Goal: Task Accomplishment & Management: Manage account settings

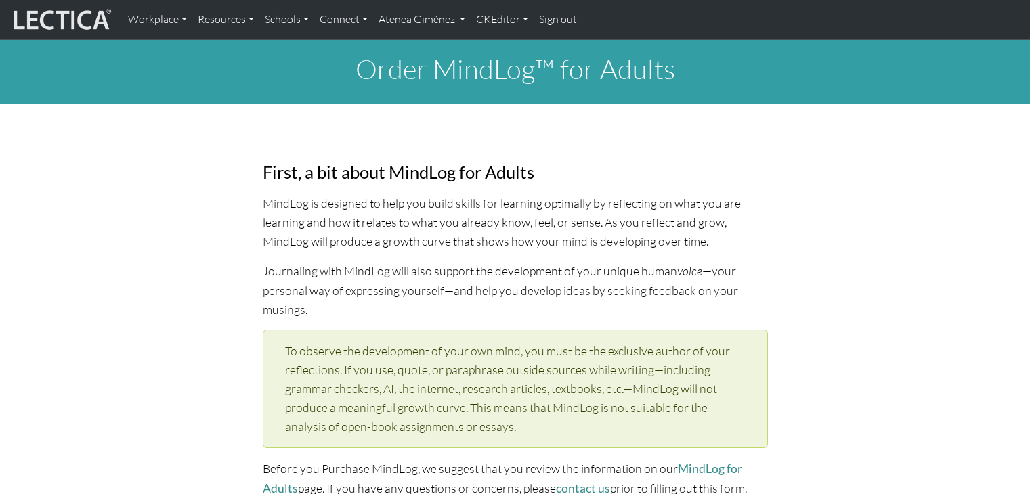
select select "2001"
select select "01"
click at [434, 20] on link "Atenea Giménez" at bounding box center [422, 19] width 98 height 28
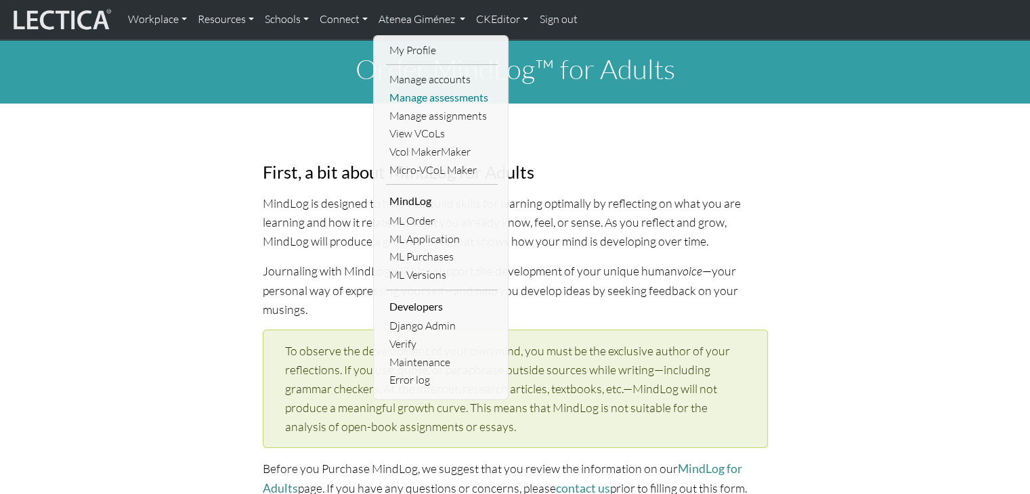
click at [442, 101] on link "Manage assessments" at bounding box center [442, 98] width 112 height 18
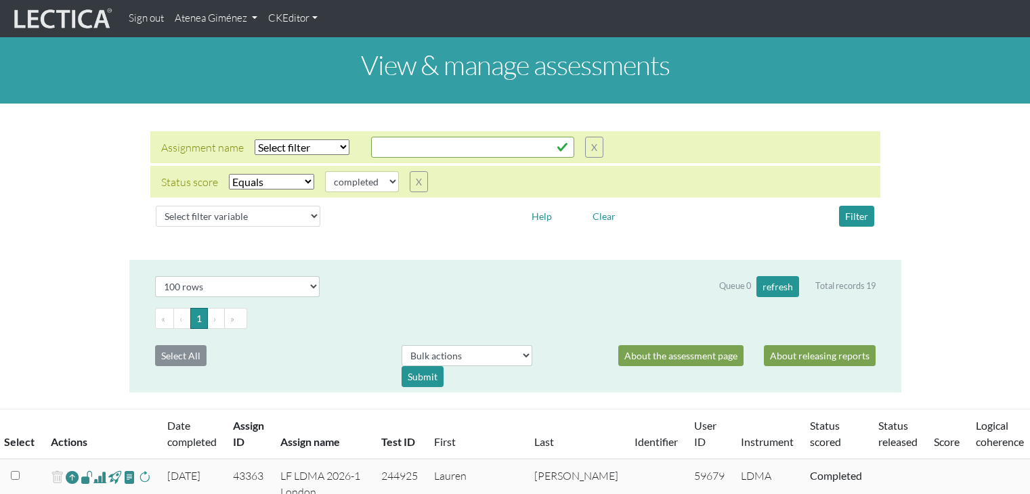
select select "100"
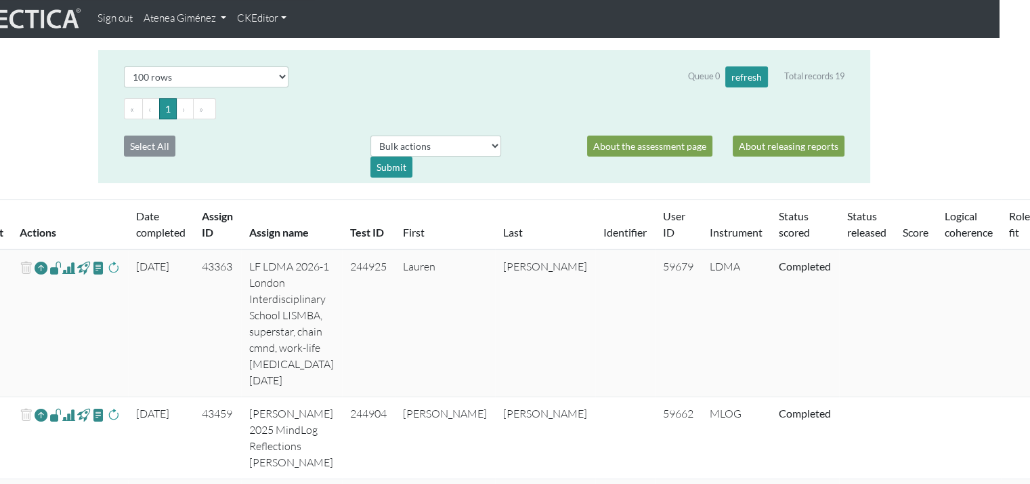
scroll to position [0, 31]
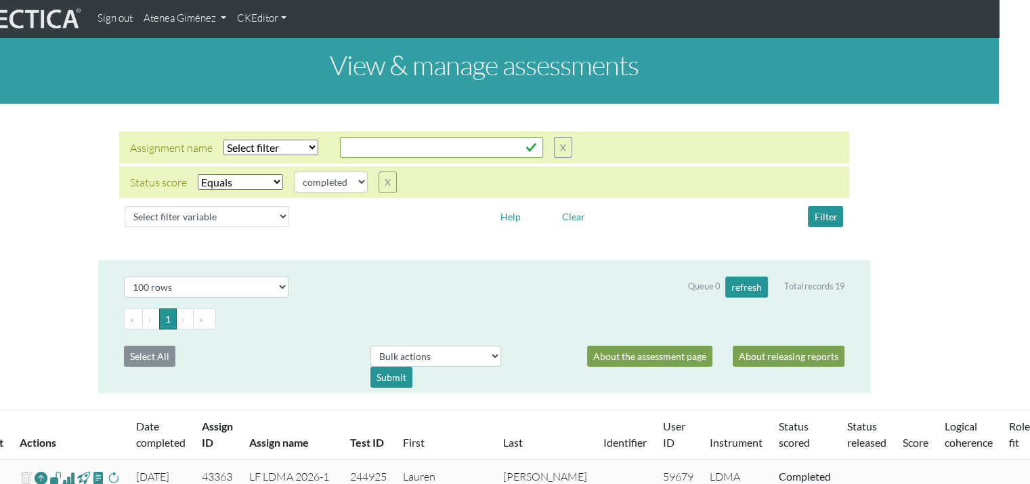
click at [190, 9] on link "Atenea Giménez" at bounding box center [184, 18] width 93 height 26
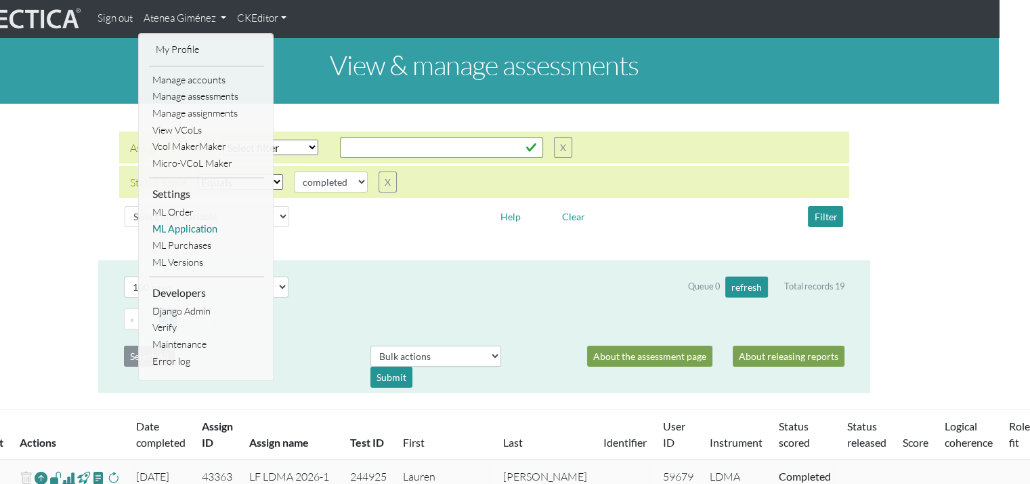
click at [192, 224] on link "ML Application" at bounding box center [206, 229] width 115 height 17
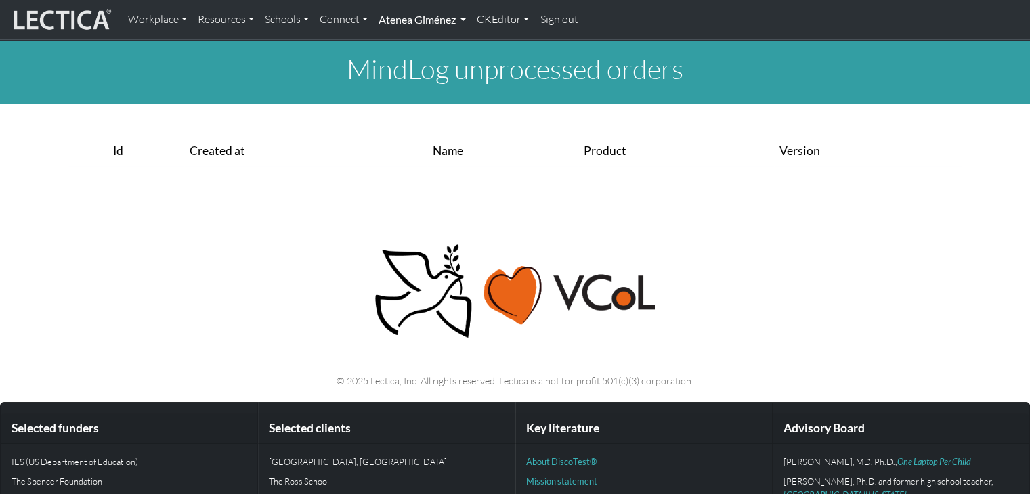
click at [423, 28] on link "Atenea Giménez" at bounding box center [422, 19] width 98 height 28
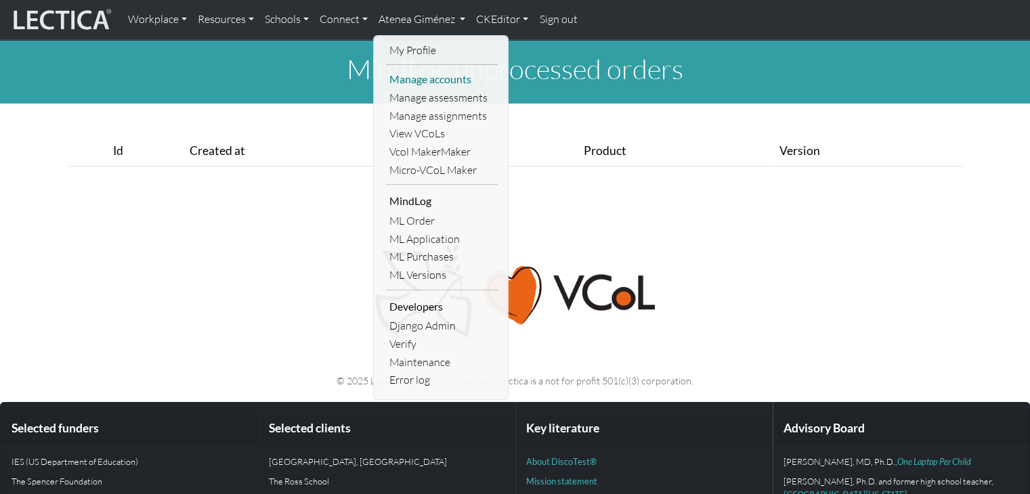
click at [442, 85] on link "Manage accounts" at bounding box center [442, 79] width 112 height 18
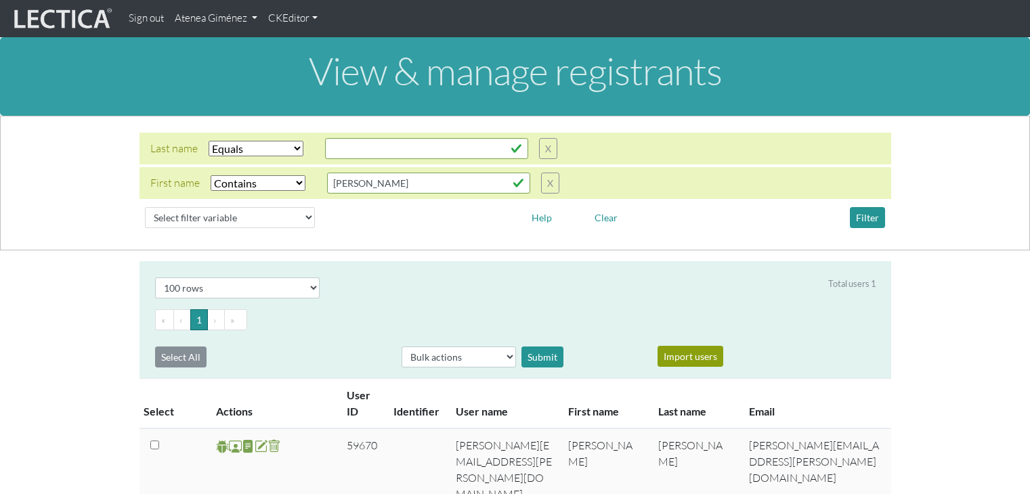
select select "iexact"
select select "icontains"
select select "100"
drag, startPoint x: 368, startPoint y: 181, endPoint x: 285, endPoint y: 179, distance: 83.3
click at [285, 179] on div "First name Select filter Equals Does not equal Contains Does not contain Starts…" at bounding box center [354, 183] width 409 height 21
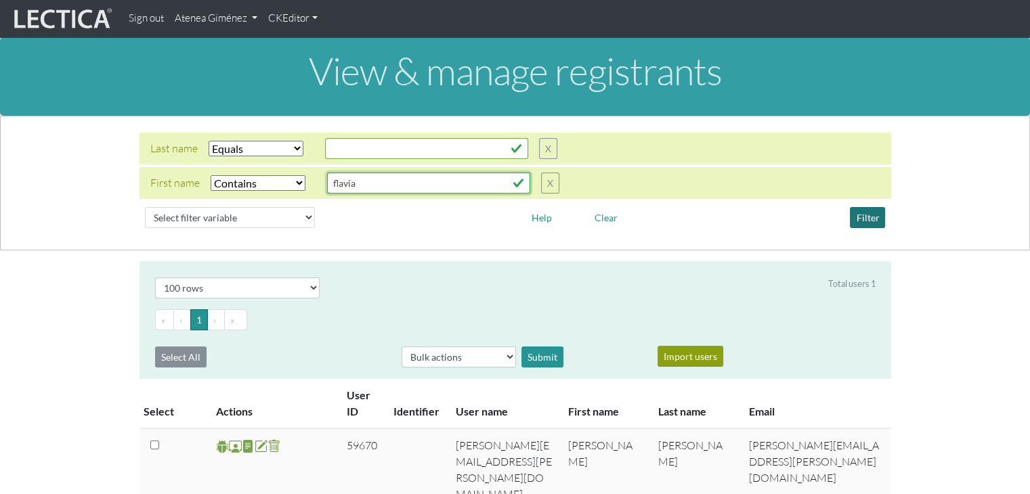
type input "flavia"
click at [876, 214] on button "Filter" at bounding box center [867, 217] width 35 height 21
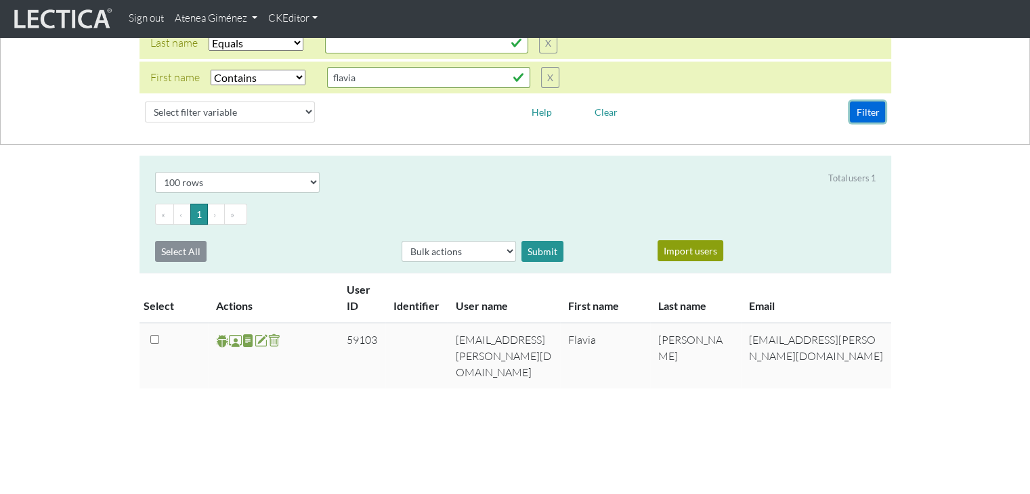
scroll to position [135, 0]
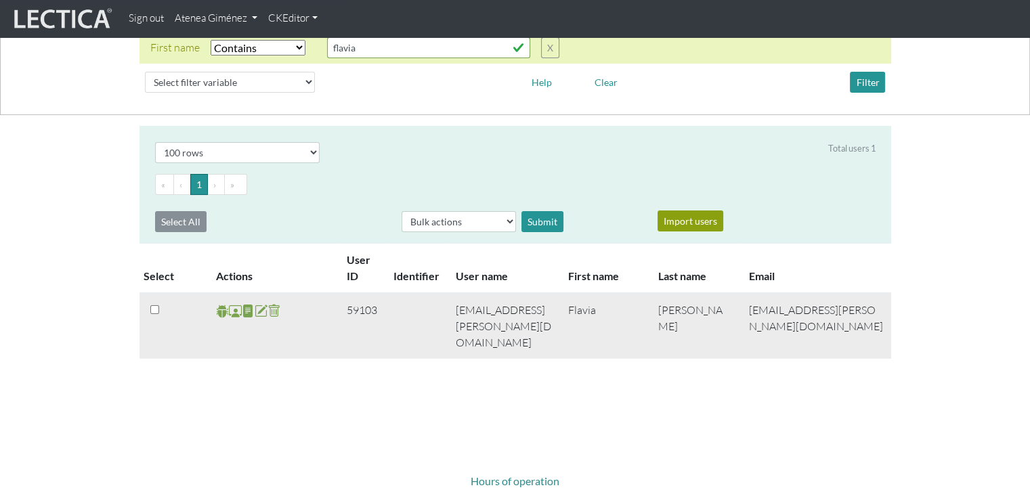
click at [238, 314] on span at bounding box center [235, 311] width 13 height 16
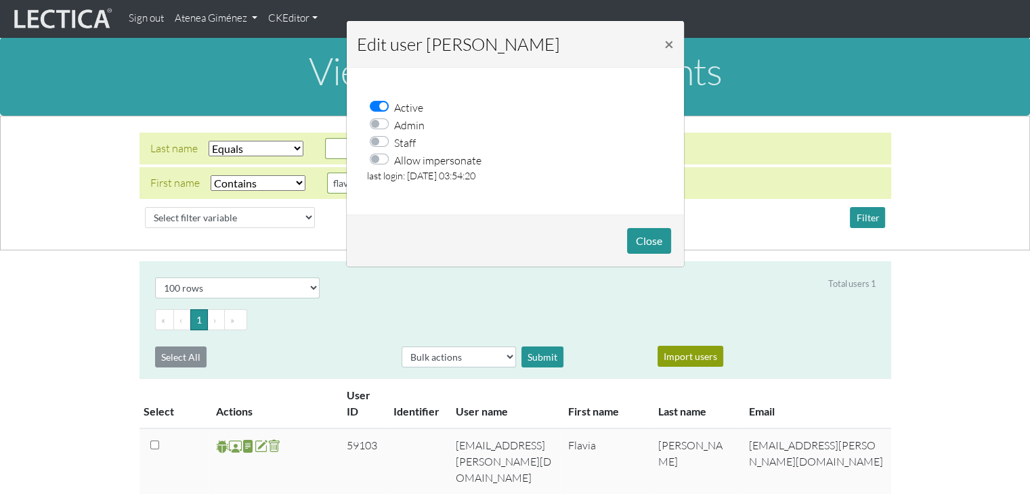
click at [394, 163] on label "Allow impersonate" at bounding box center [437, 160] width 87 height 18
click at [382, 163] on input "Allow impersonate" at bounding box center [383, 158] width 11 height 14
checkbox input "true"
click at [639, 247] on button "Close" at bounding box center [649, 241] width 44 height 26
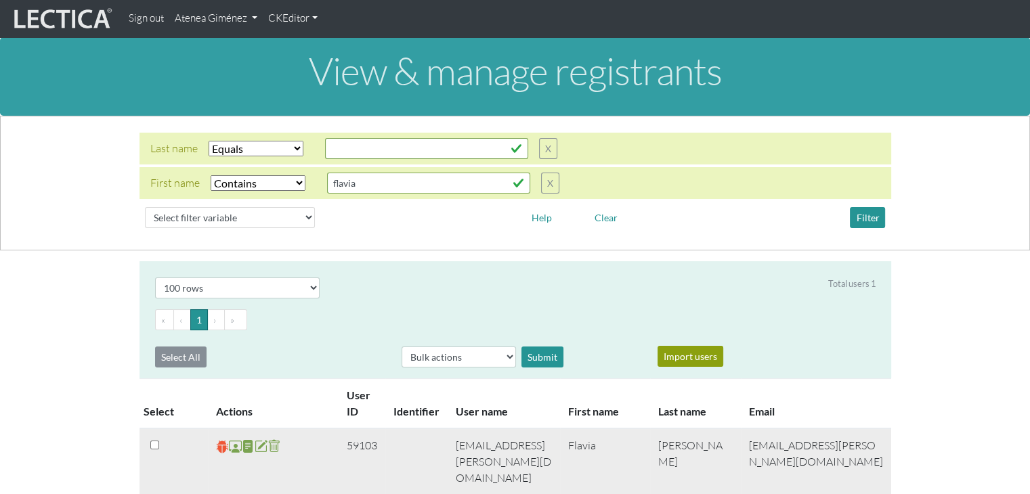
click at [219, 453] on span at bounding box center [222, 447] width 13 height 16
